Goal: Find contact information: Find contact information

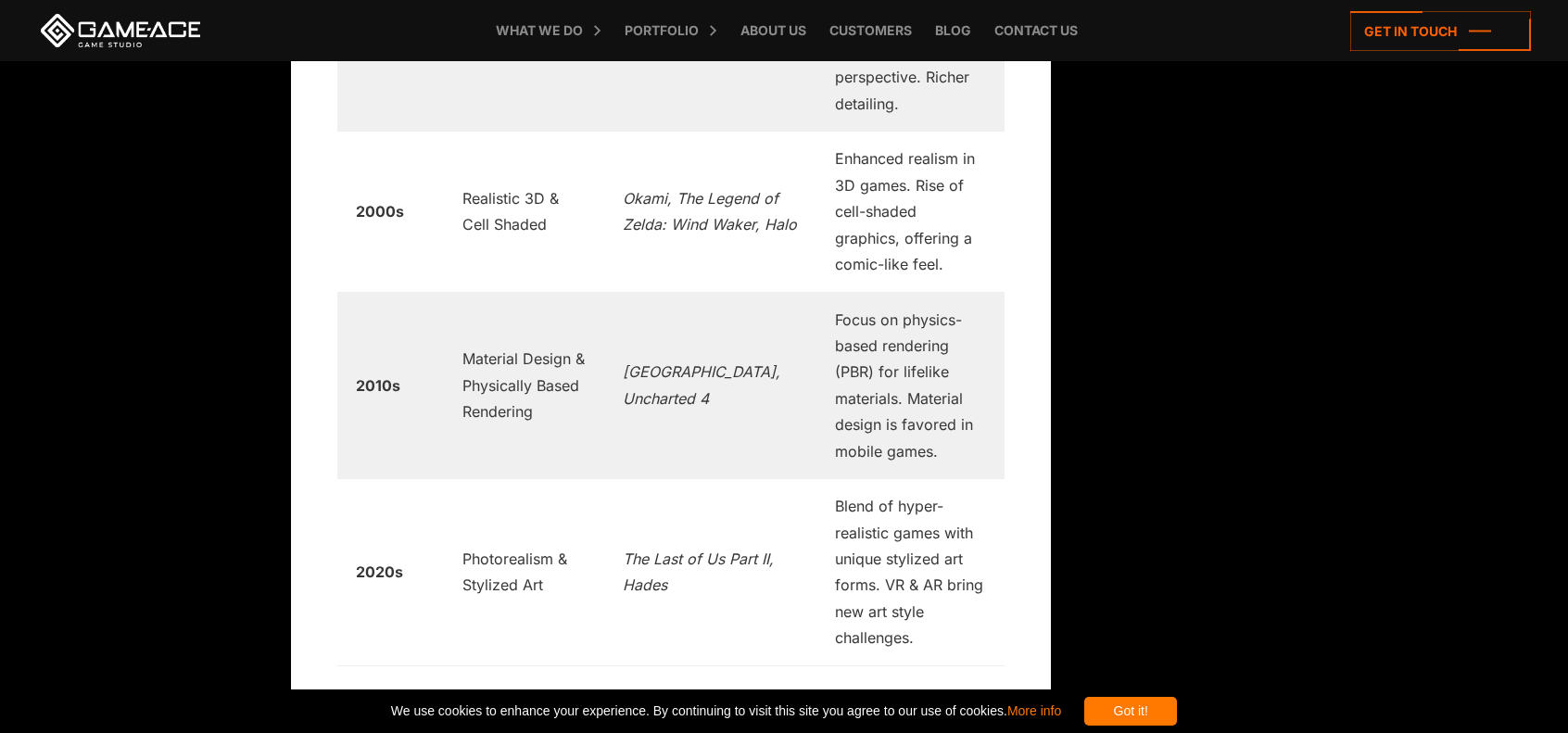
scroll to position [3239, 0]
drag, startPoint x: 459, startPoint y: 246, endPoint x: 571, endPoint y: 257, distance: 112.5
click at [571, 289] on td "Material Design & Physically Based Rendering" at bounding box center [525, 383] width 161 height 188
click at [604, 305] on td "Material Design & Physically Based Rendering" at bounding box center [525, 383] width 161 height 188
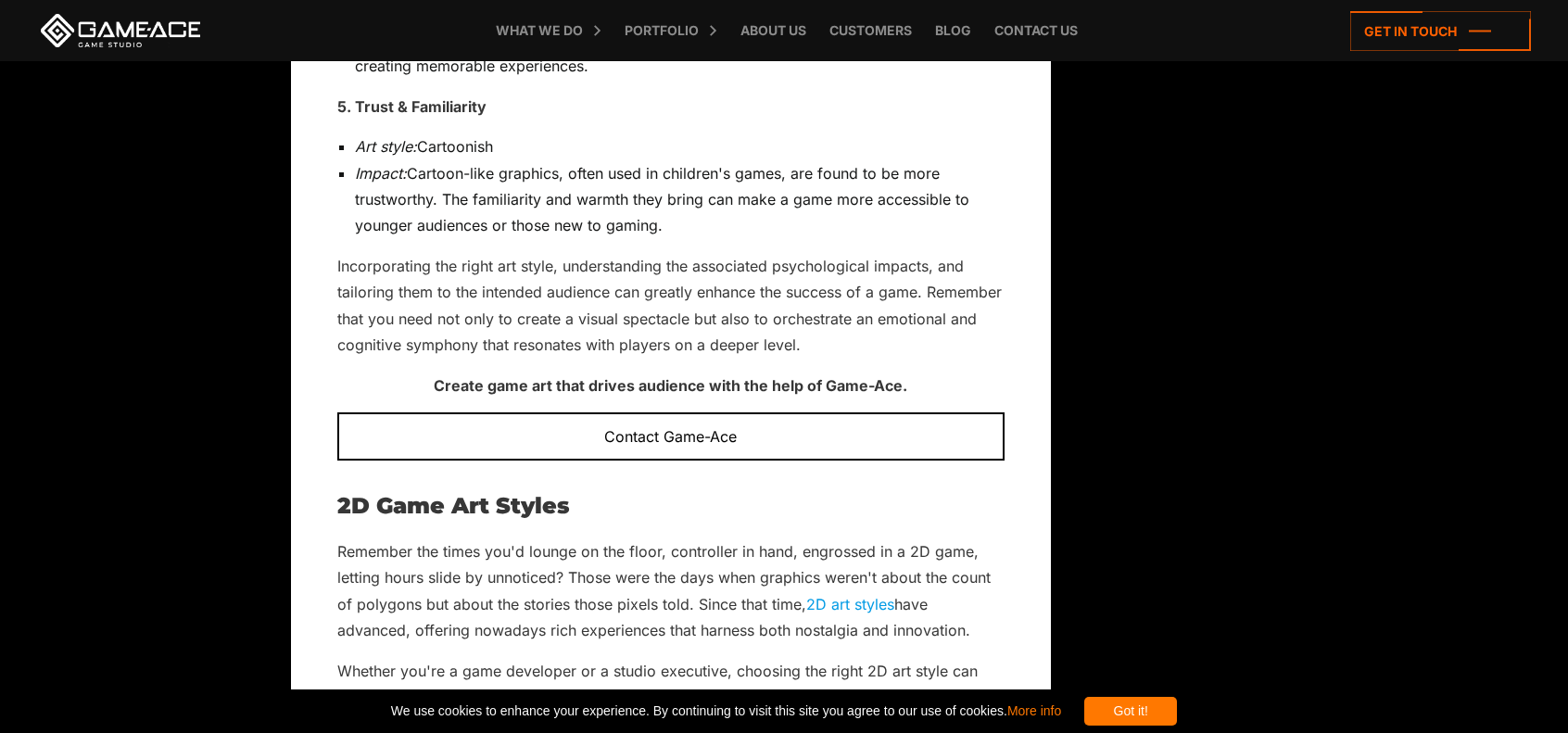
scroll to position [4783, 0]
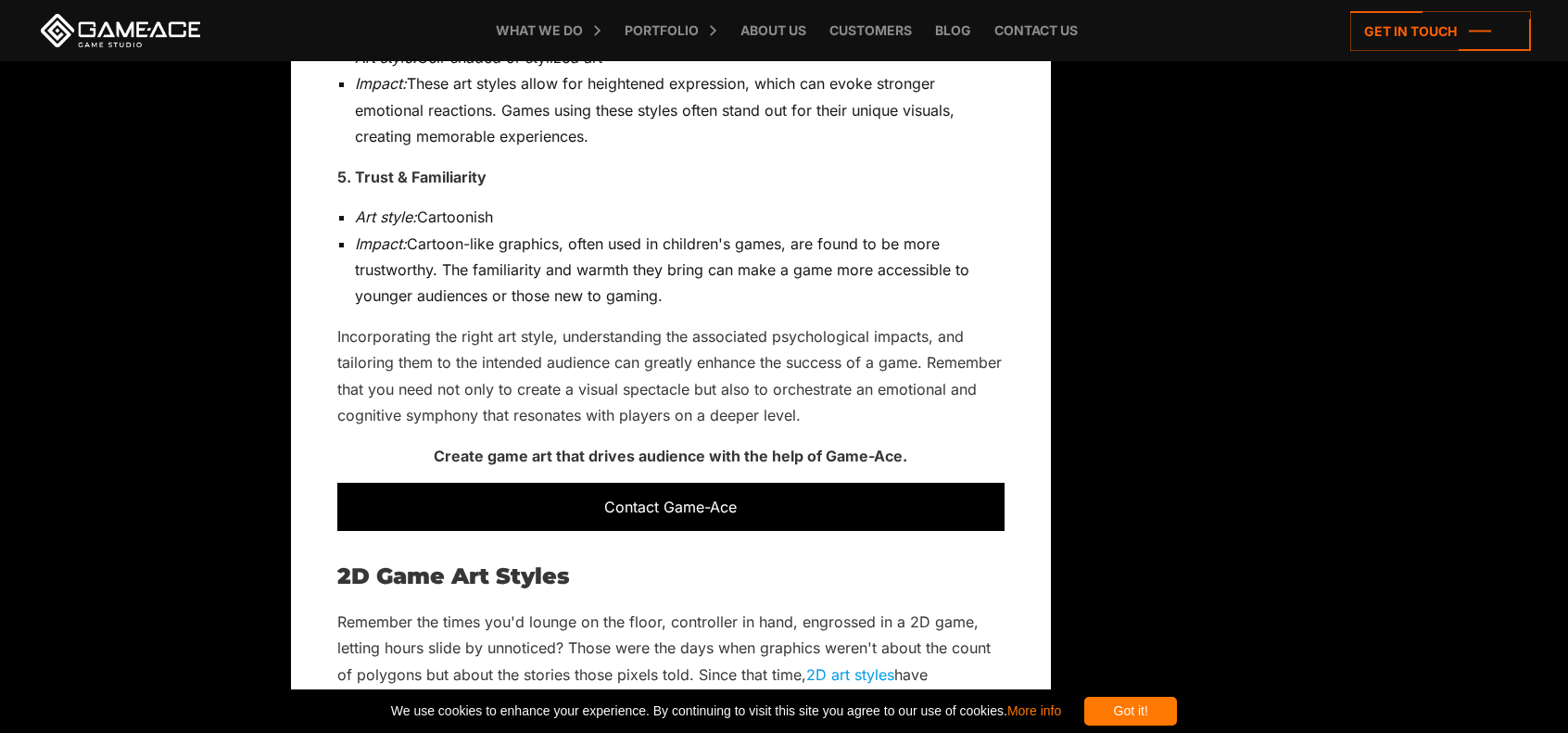
click at [655, 483] on div "Contact Game-Ace" at bounding box center [671, 507] width 667 height 48
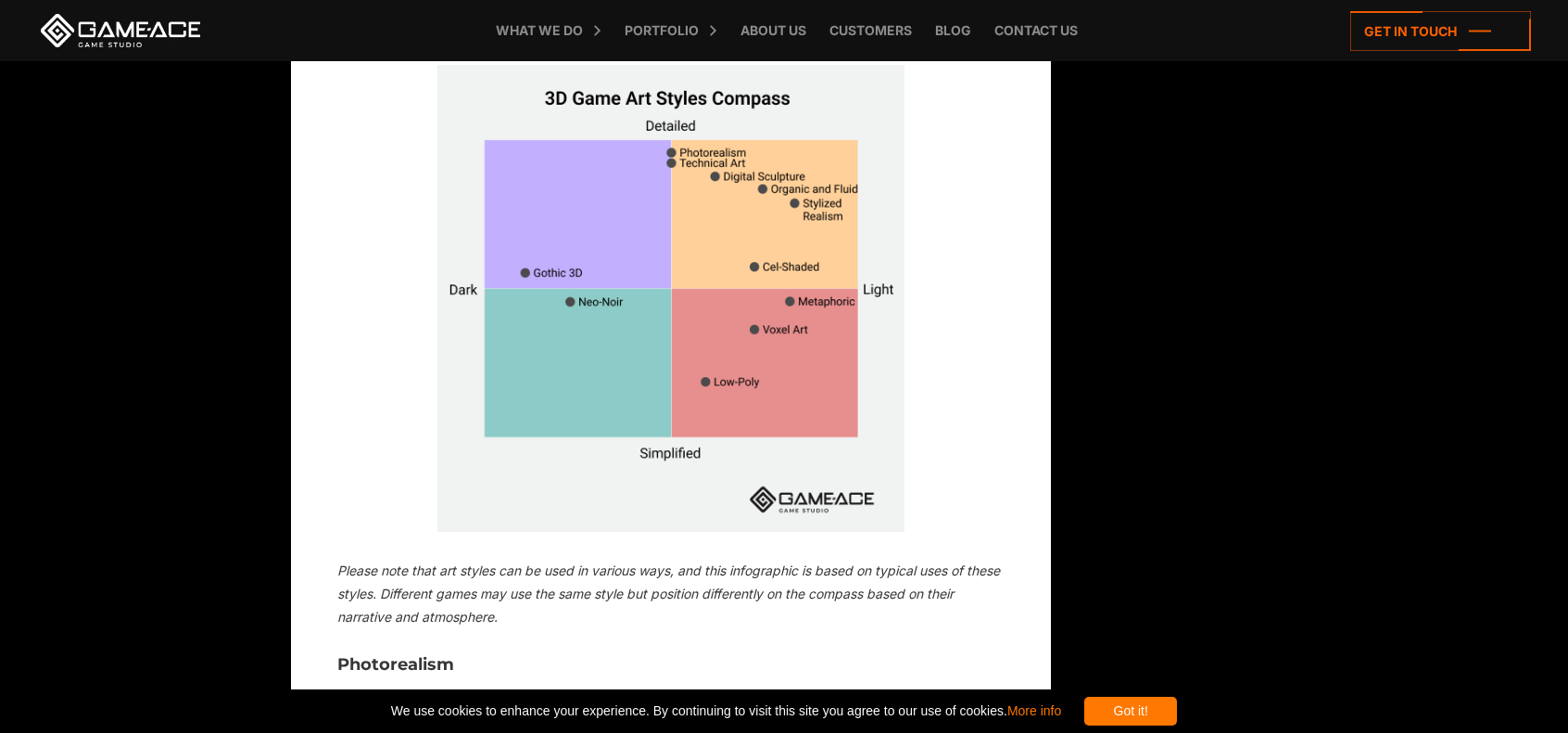
scroll to position [10209, 0]
